Goal: Task Accomplishment & Management: Use online tool/utility

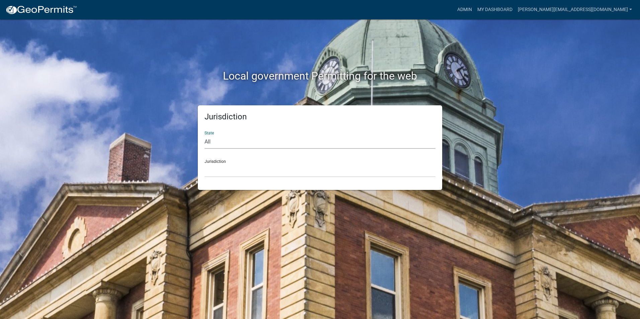
click at [212, 137] on select "All [US_STATE] [US_STATE] [US_STATE] [US_STATE] [US_STATE] [US_STATE] [US_STATE…" at bounding box center [319, 142] width 231 height 14
select select "[US_STATE]"
click at [204, 135] on select "All [US_STATE] [US_STATE] [US_STATE] [US_STATE] [US_STATE] [US_STATE] [US_STATE…" at bounding box center [319, 142] width 231 height 14
click at [215, 162] on div "Jurisdiction [GEOGRAPHIC_DATA], [US_STATE][PERSON_NAME][GEOGRAPHIC_DATA], [US_S…" at bounding box center [319, 165] width 231 height 23
click at [215, 161] on div "Jurisdiction [GEOGRAPHIC_DATA], [US_STATE][PERSON_NAME][GEOGRAPHIC_DATA], [US_S…" at bounding box center [319, 165] width 231 height 23
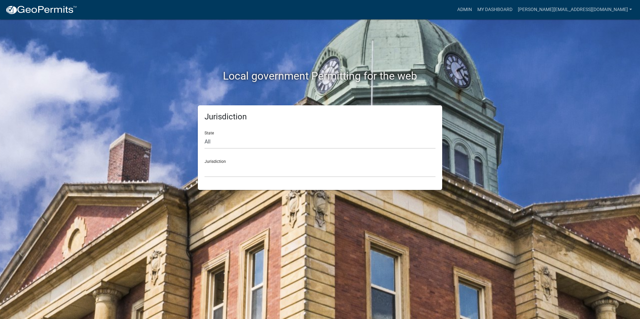
click at [213, 159] on div "Jurisdiction [GEOGRAPHIC_DATA], [US_STATE][PERSON_NAME][GEOGRAPHIC_DATA], [US_S…" at bounding box center [319, 165] width 231 height 23
click at [212, 172] on select "[GEOGRAPHIC_DATA], [US_STATE][PERSON_NAME][GEOGRAPHIC_DATA], [US_STATE][PERSON_…" at bounding box center [319, 171] width 231 height 14
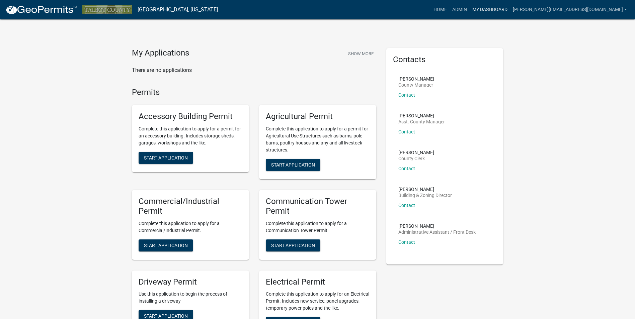
click at [510, 9] on link "My Dashboard" at bounding box center [489, 9] width 40 height 13
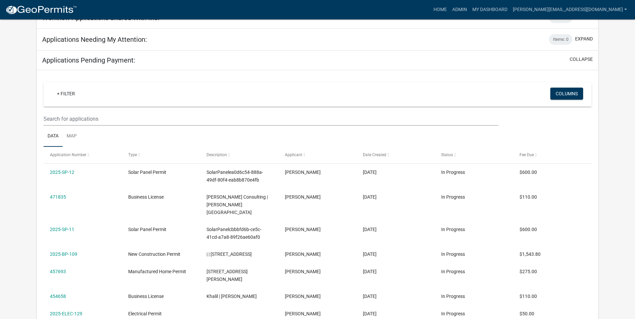
scroll to position [30, 0]
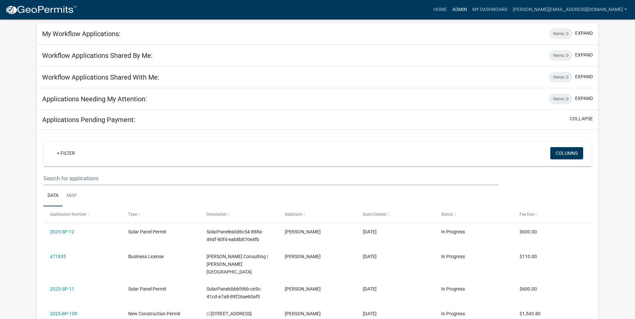
click at [469, 10] on link "Admin" at bounding box center [459, 9] width 20 height 13
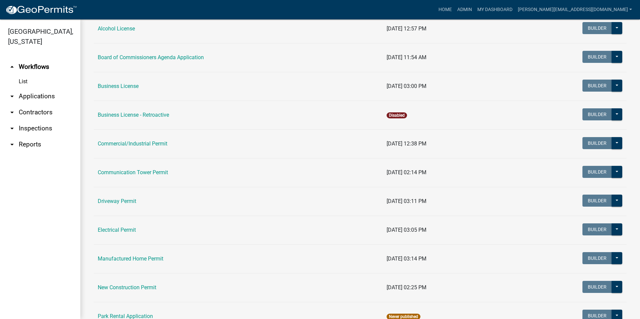
scroll to position [134, 0]
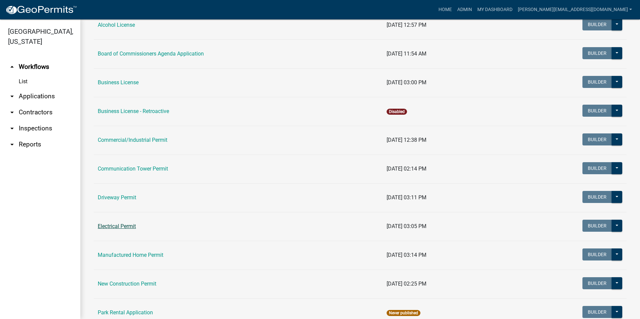
click at [123, 226] on link "Electrical Permit" at bounding box center [117, 226] width 38 height 6
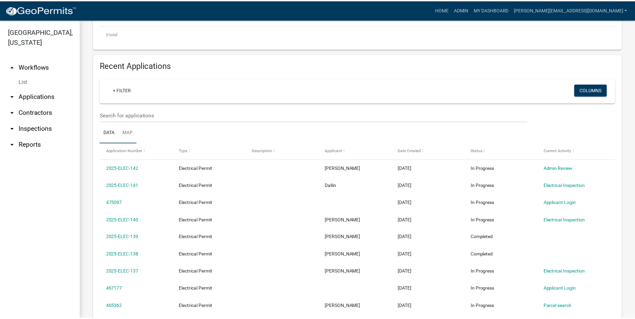
scroll to position [201, 0]
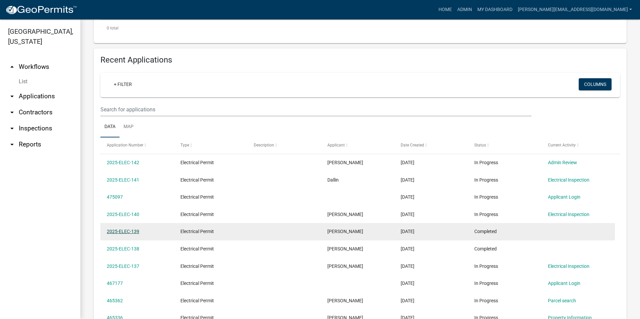
click at [129, 231] on link "2025-ELEC-139" at bounding box center [123, 231] width 32 height 5
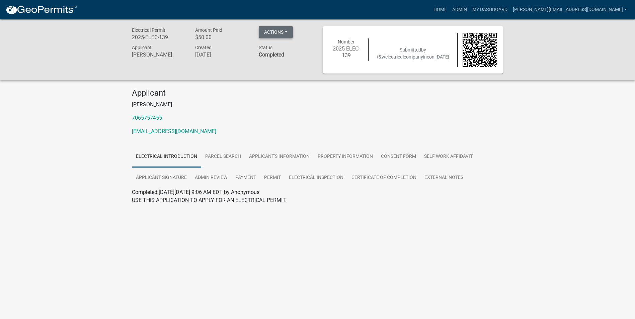
click at [287, 31] on button "Actions" at bounding box center [276, 32] width 34 height 12
click at [286, 31] on div "Actions View receipt Printer Friendly" at bounding box center [276, 33] width 34 height 14
click at [286, 31] on button "Actions" at bounding box center [276, 32] width 34 height 12
drag, startPoint x: 75, startPoint y: 239, endPoint x: 74, endPoint y: 230, distance: 9.4
click at [75, 237] on body "Internet Explorer does NOT work with GeoPermits. Get a new browser for more sec…" at bounding box center [317, 178] width 635 height 319
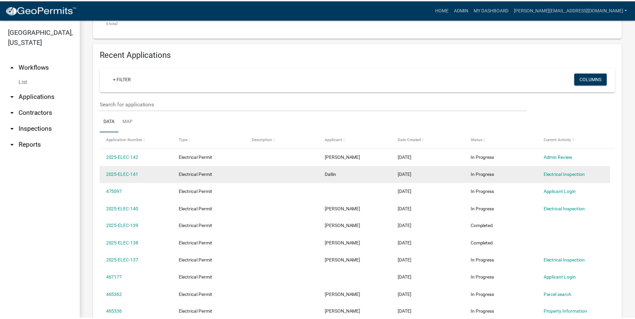
scroll to position [224, 0]
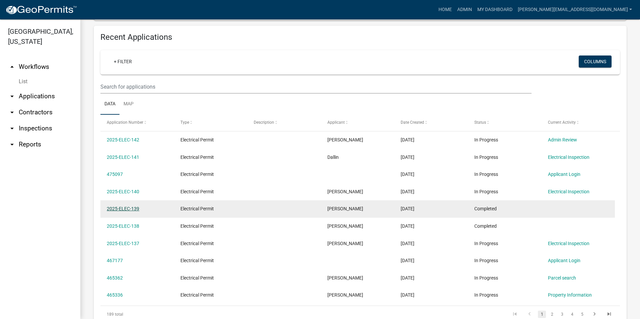
click at [121, 207] on link "2025-ELEC-139" at bounding box center [123, 208] width 32 height 5
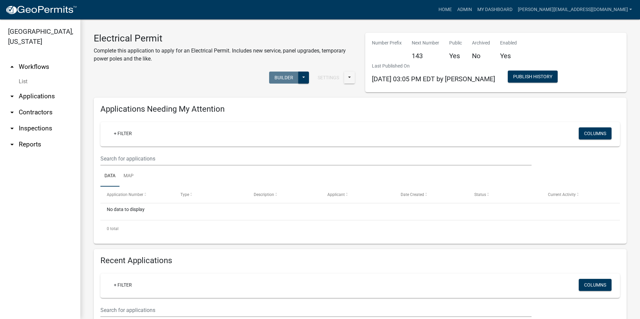
click at [36, 178] on ul "arrow_drop_up Workflows List arrow_drop_down Applications Search by Parcel Sear…" at bounding box center [40, 187] width 80 height 266
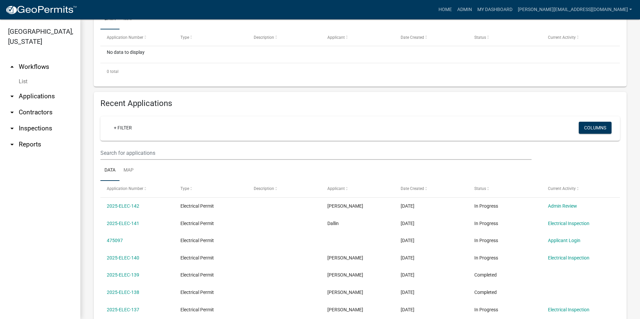
scroll to position [167, 0]
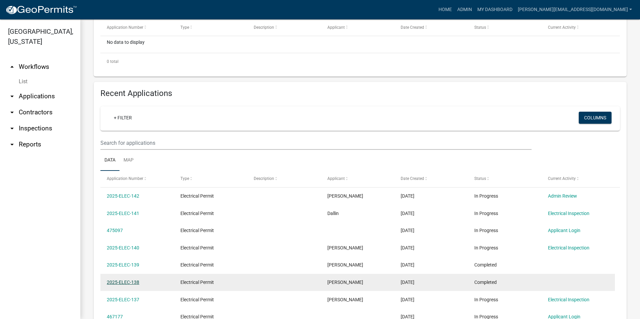
click at [128, 280] on link "2025-ELEC-138" at bounding box center [123, 282] width 32 height 5
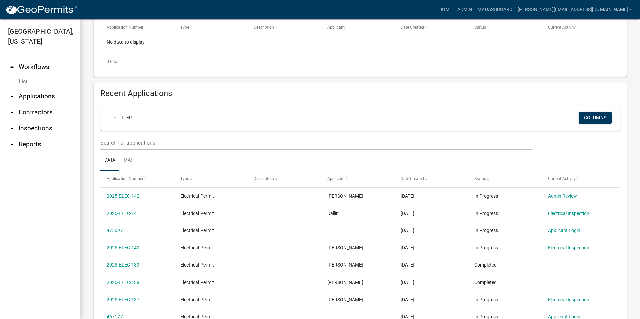
scroll to position [201, 0]
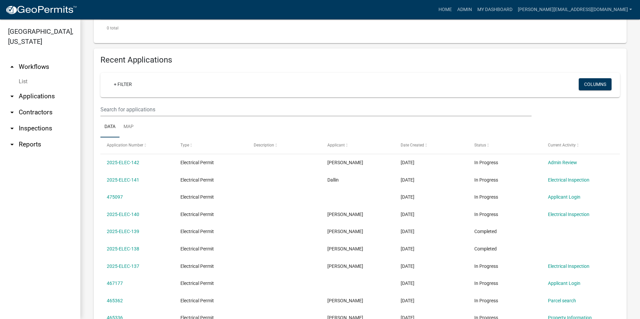
click at [41, 95] on link "arrow_drop_down Applications" at bounding box center [40, 96] width 80 height 16
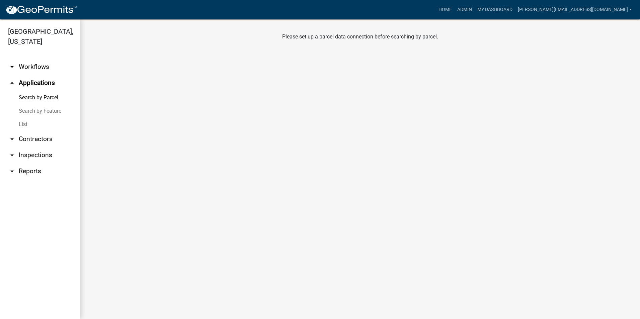
click at [41, 95] on link "Search by Parcel" at bounding box center [40, 97] width 80 height 13
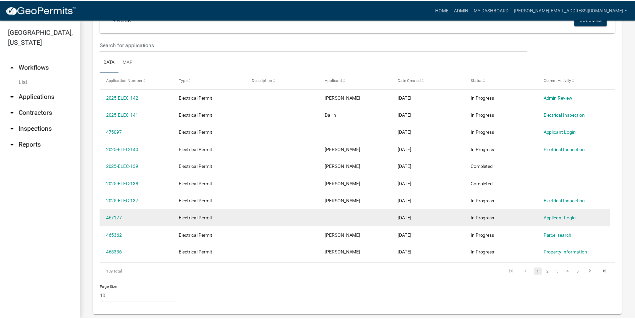
scroll to position [268, 0]
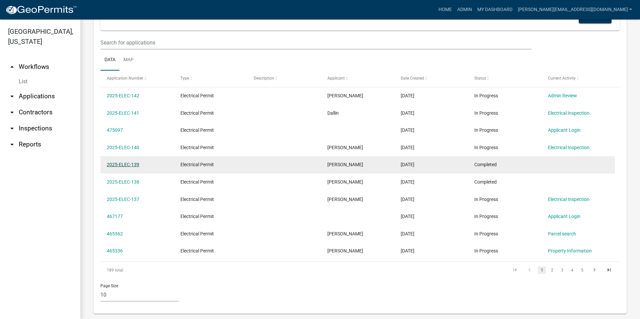
click at [127, 165] on link "2025-ELEC-139" at bounding box center [123, 164] width 32 height 5
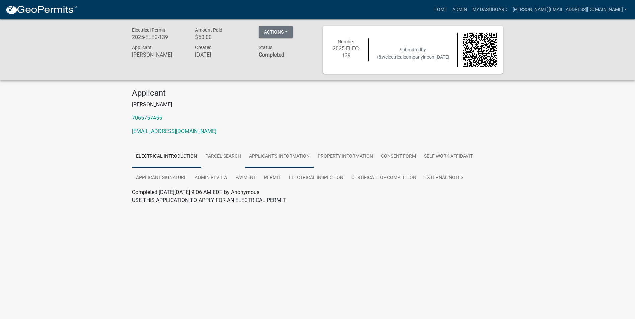
click at [287, 157] on link "Applicant's Information" at bounding box center [279, 156] width 69 height 21
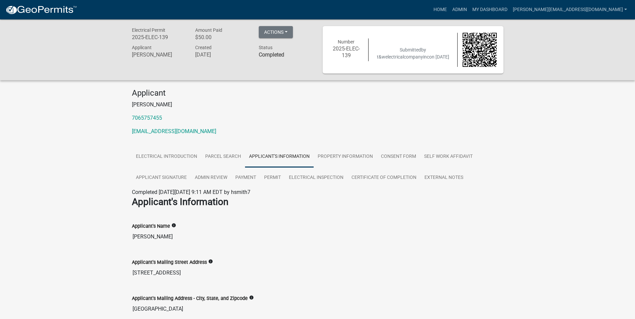
click at [39, 171] on div "Electrical Permit 2025-ELEC-139 Amount Paid $50.00 Actions View receipt Printer…" at bounding box center [317, 296] width 635 height 555
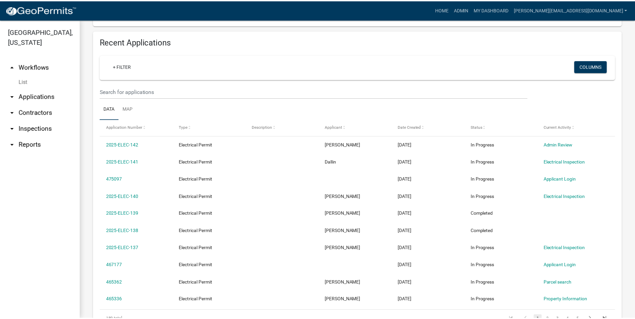
scroll to position [268, 0]
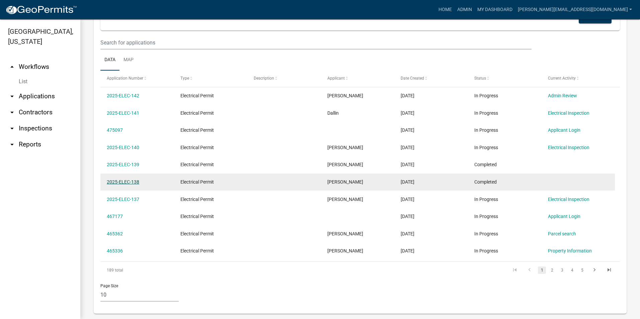
click at [129, 182] on link "2025-ELEC-138" at bounding box center [123, 181] width 32 height 5
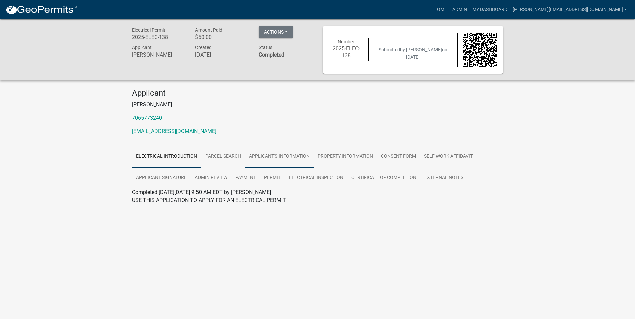
click at [283, 153] on link "Applicant's Information" at bounding box center [279, 156] width 69 height 21
